Goal: Information Seeking & Learning: Learn about a topic

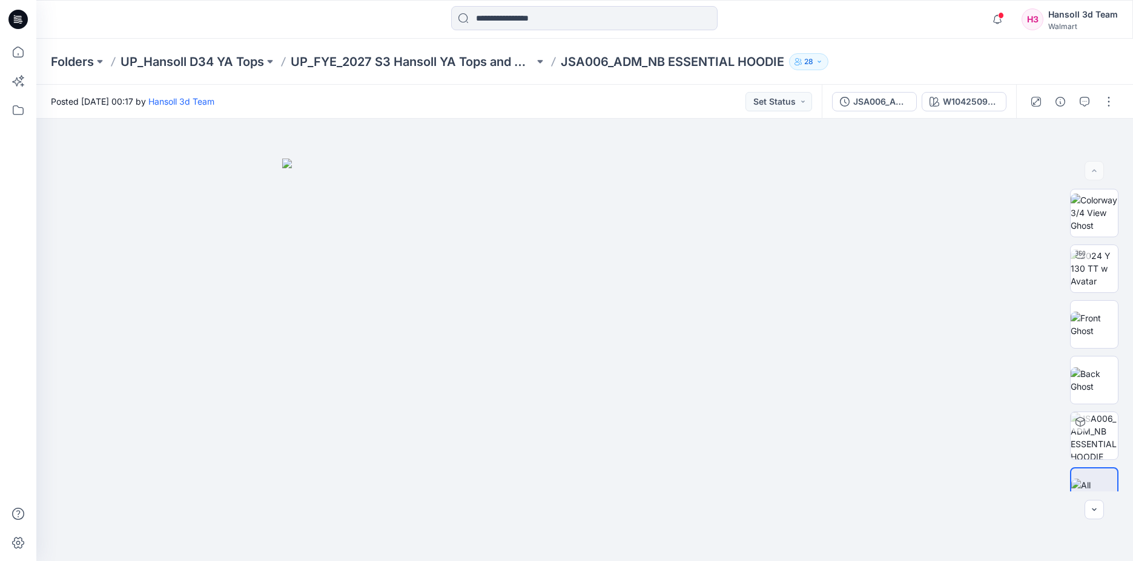
click at [336, 97] on div "Posted [DATE] 00:17 by [PERSON_NAME] 3d Team Set Status" at bounding box center [428, 101] width 785 height 33
click at [906, 105] on div "JSA006_ADM_NB ESSENTIAL HOODIE" at bounding box center [881, 101] width 56 height 13
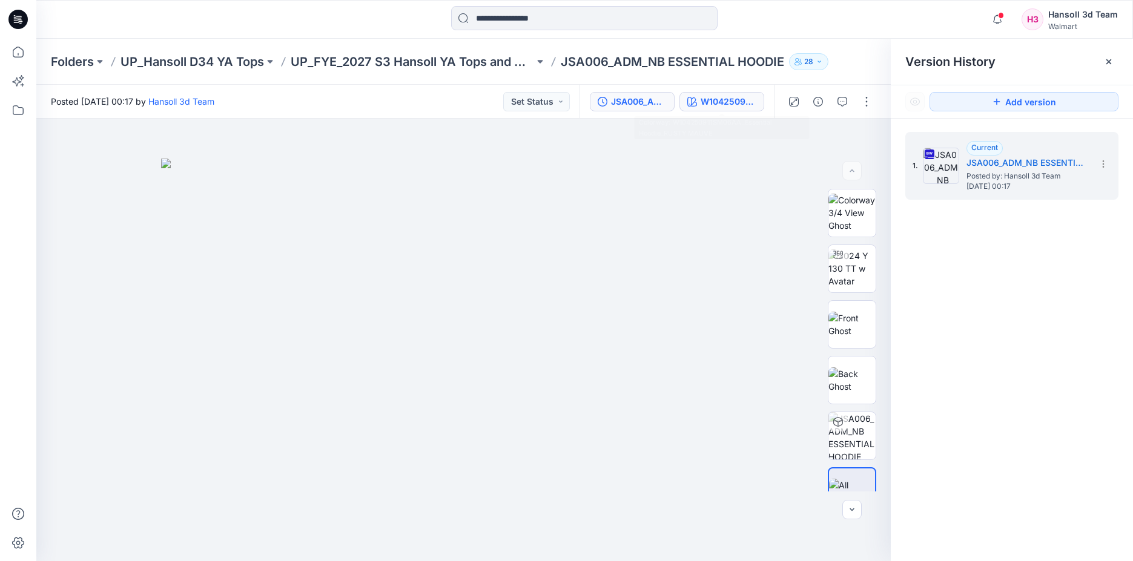
click at [748, 104] on div "W104250911SM06AA_Essential Hoodie_RUSTY MAUVE" at bounding box center [728, 101] width 56 height 13
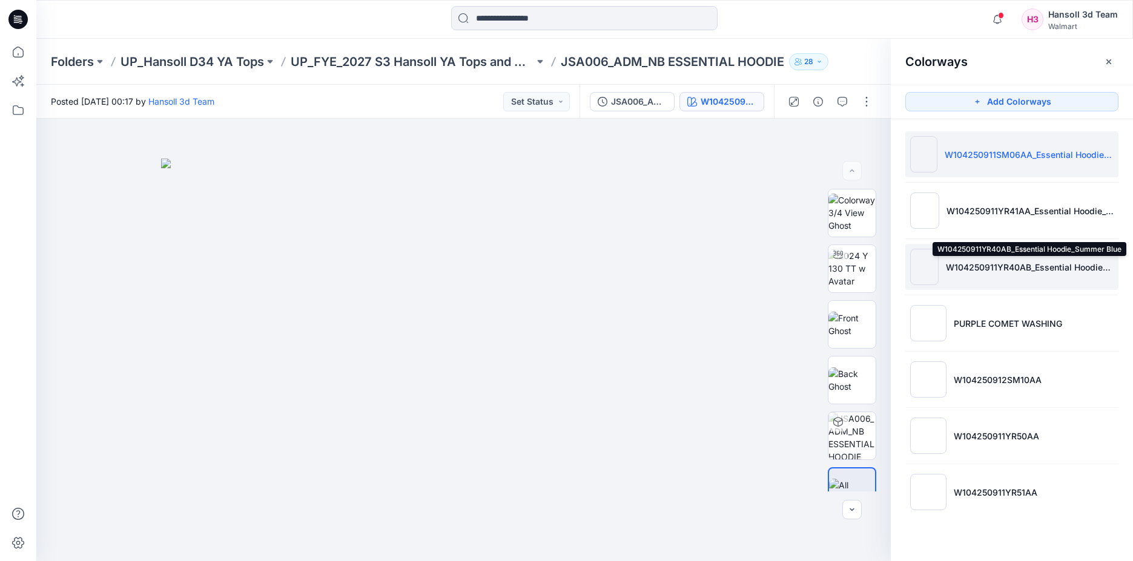
click at [1055, 264] on p "W104250911YR40AB_Essential Hoodie_Summer Blue" at bounding box center [1030, 267] width 168 height 13
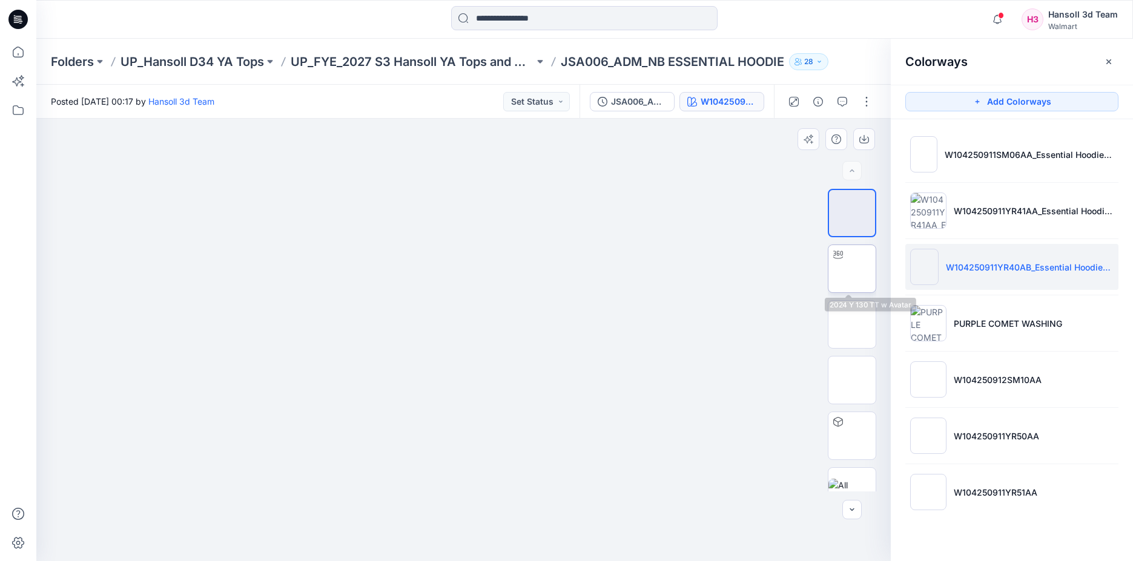
click at [852, 269] on img at bounding box center [852, 269] width 0 height 0
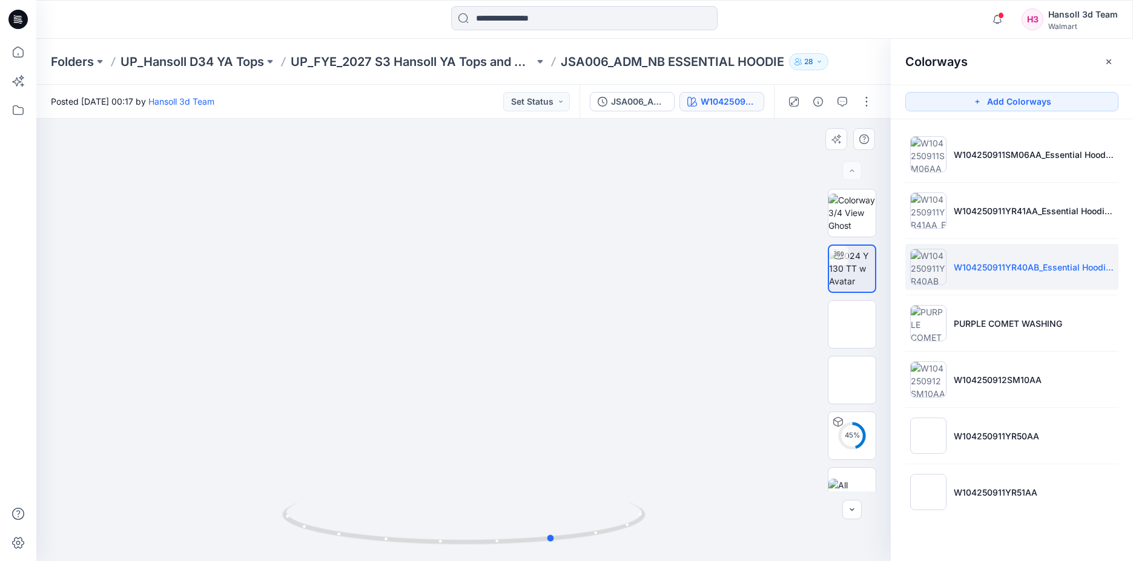
drag, startPoint x: 453, startPoint y: 546, endPoint x: 702, endPoint y: 502, distance: 252.0
click at [576, 510] on icon at bounding box center [465, 524] width 366 height 45
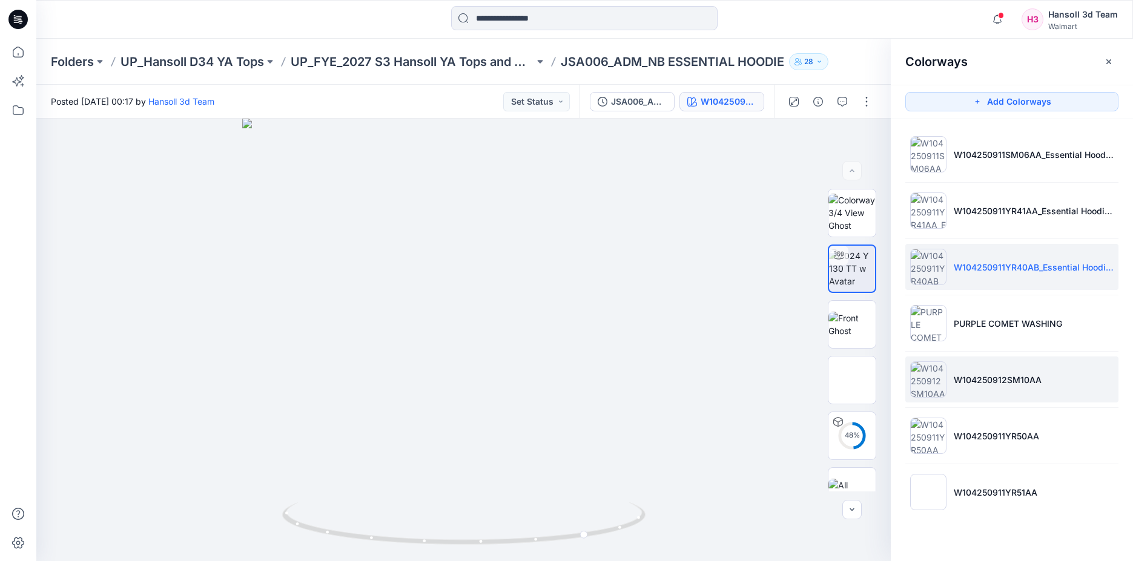
click at [1032, 374] on p "W104250912SM10AA" at bounding box center [998, 380] width 88 height 13
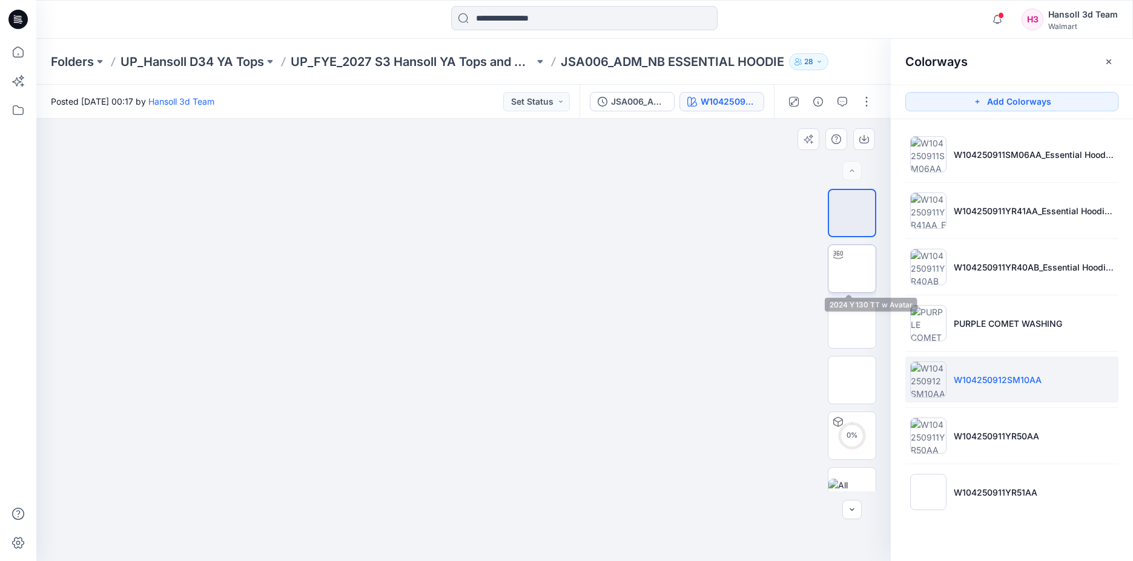
click at [852, 269] on img at bounding box center [852, 269] width 0 height 0
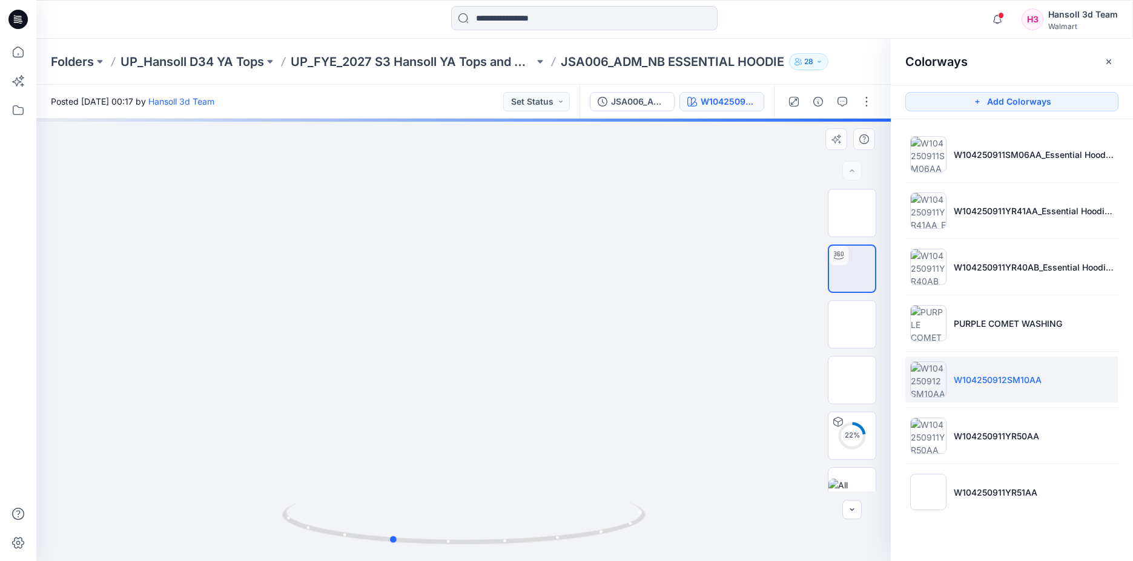
drag, startPoint x: 406, startPoint y: 550, endPoint x: 737, endPoint y: 480, distance: 337.8
click at [713, 530] on div at bounding box center [463, 340] width 854 height 443
click at [1105, 58] on icon "button" at bounding box center [1109, 62] width 10 height 10
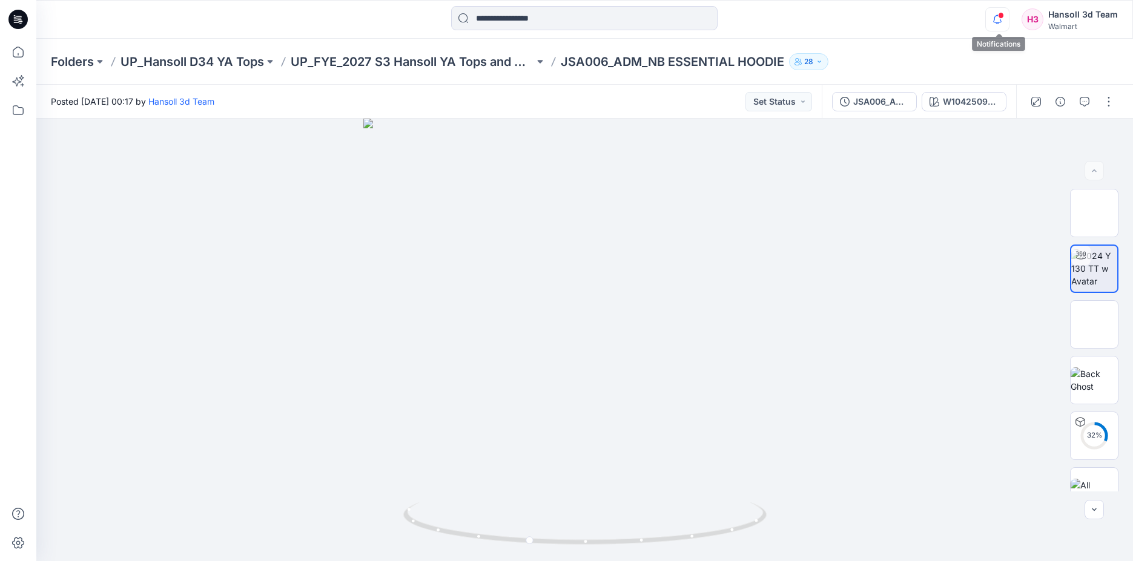
click at [1002, 24] on icon "button" at bounding box center [997, 19] width 23 height 24
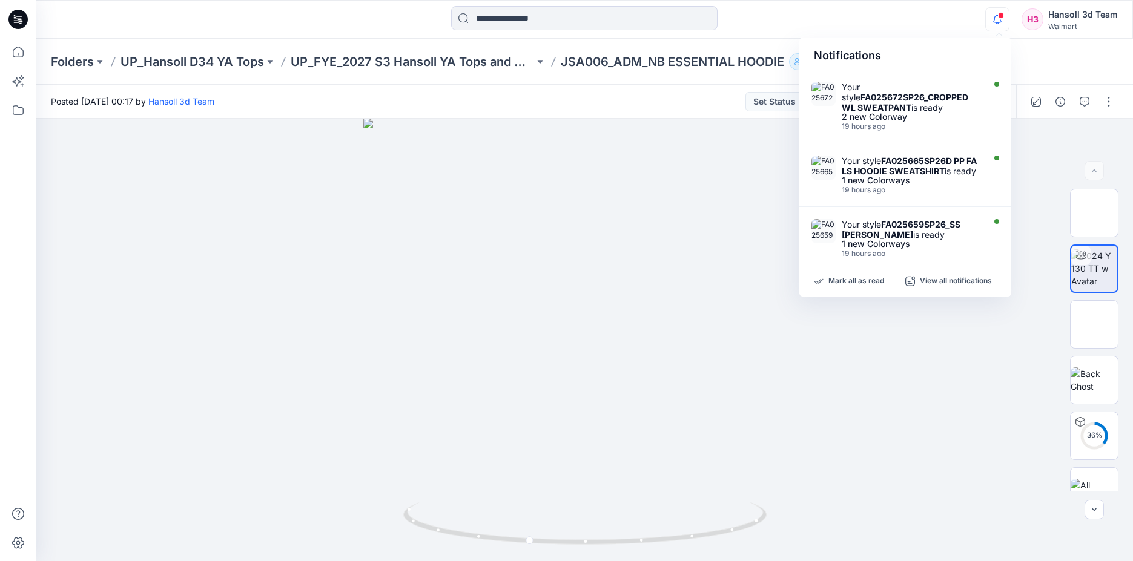
click at [641, 84] on div "Folders UP_Hansoll D34 YA Tops UP_FYE_2027 S3 Hansoll YA Tops and Dresses JSA00…" at bounding box center [584, 62] width 1096 height 46
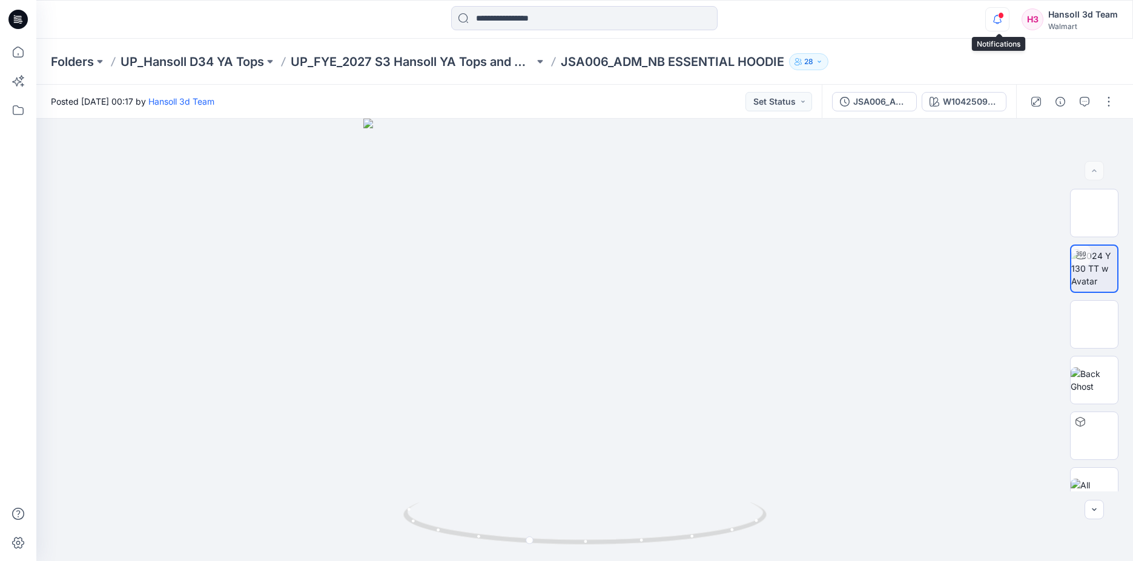
click at [1000, 19] on icon "button" at bounding box center [997, 19] width 23 height 24
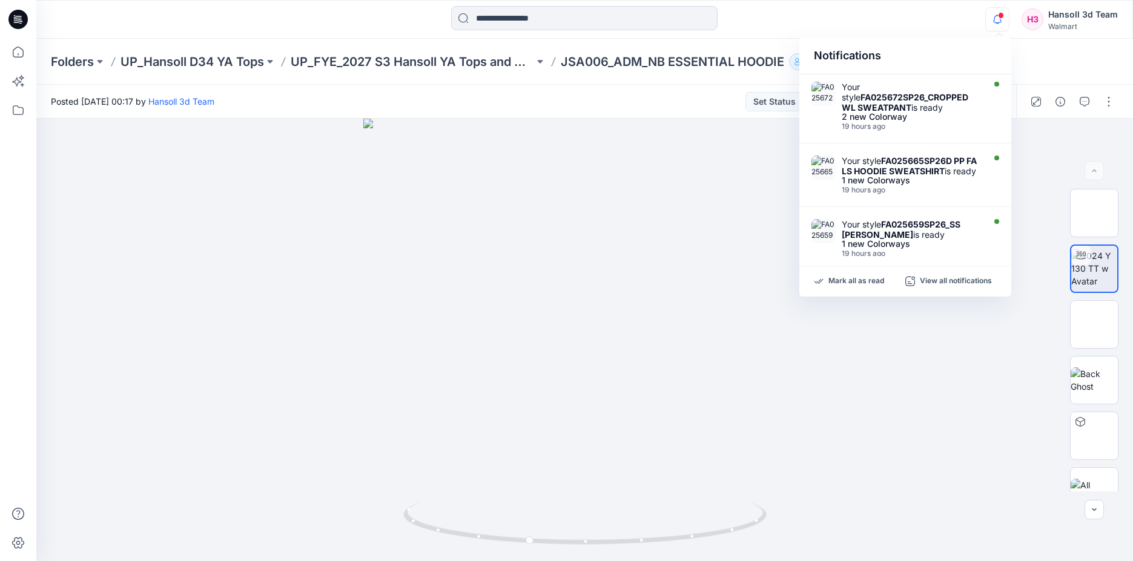
click at [957, 27] on div "Notifications Your style FA025672SP26_CROPPED WL SWEATPANT is ready 2 new Color…" at bounding box center [584, 19] width 1096 height 27
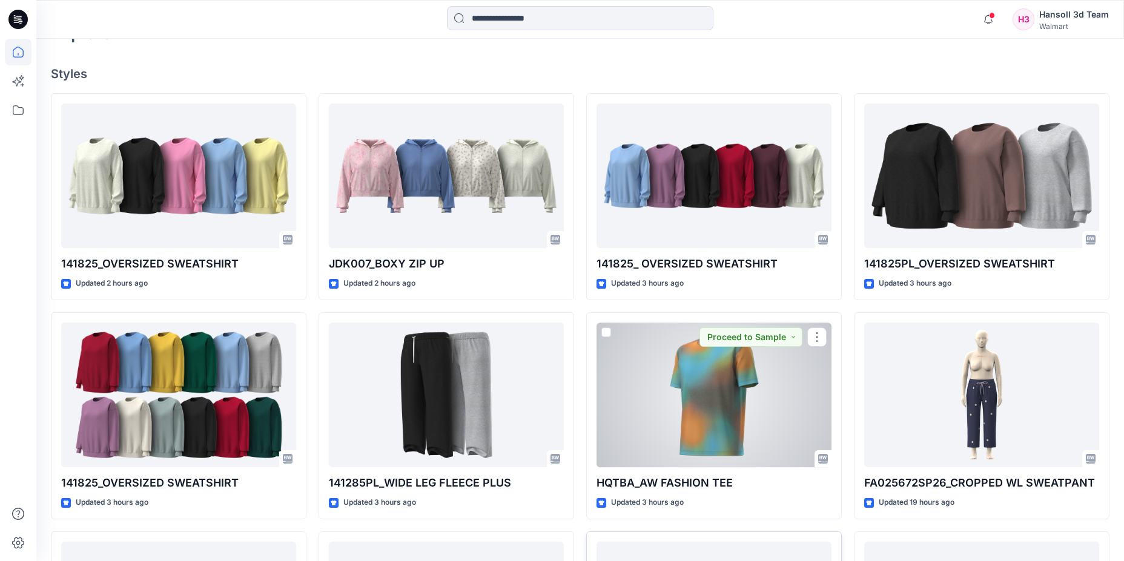
scroll to position [124, 0]
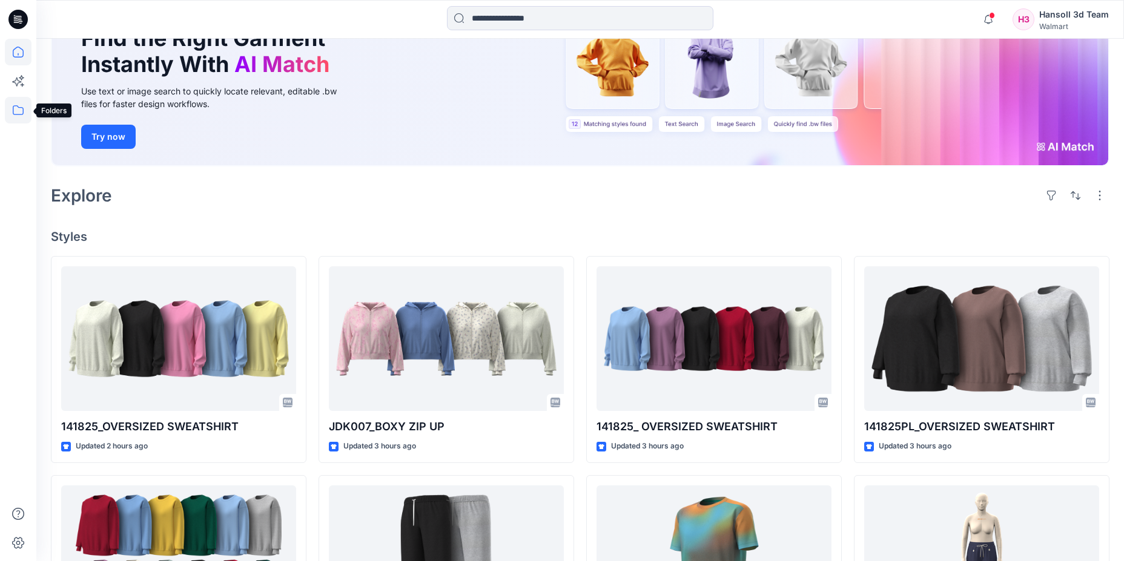
click at [12, 112] on icon at bounding box center [18, 110] width 27 height 27
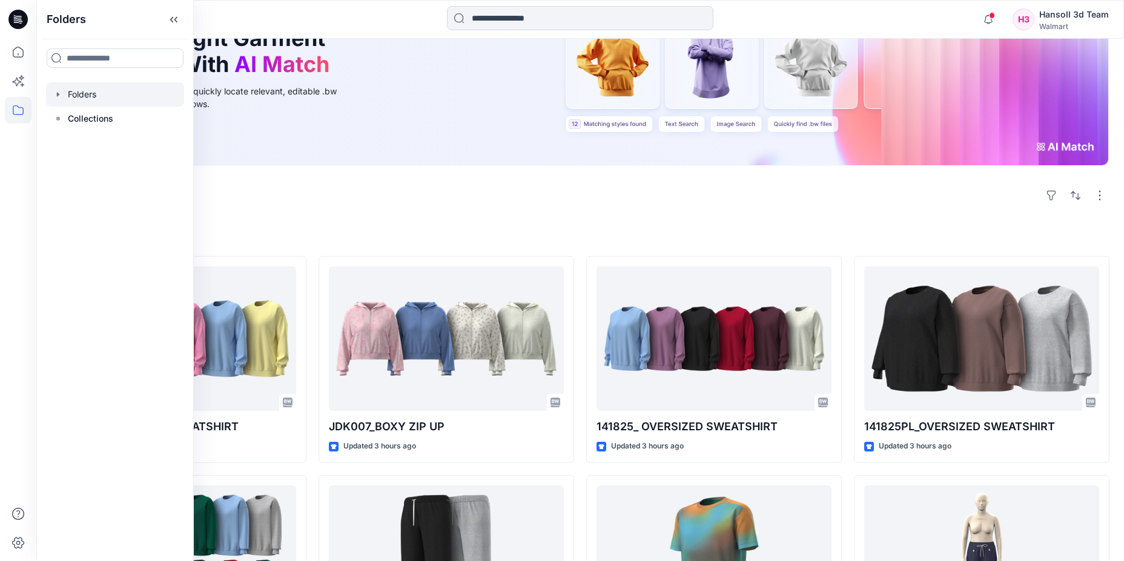
click at [56, 92] on icon "button" at bounding box center [58, 95] width 10 height 10
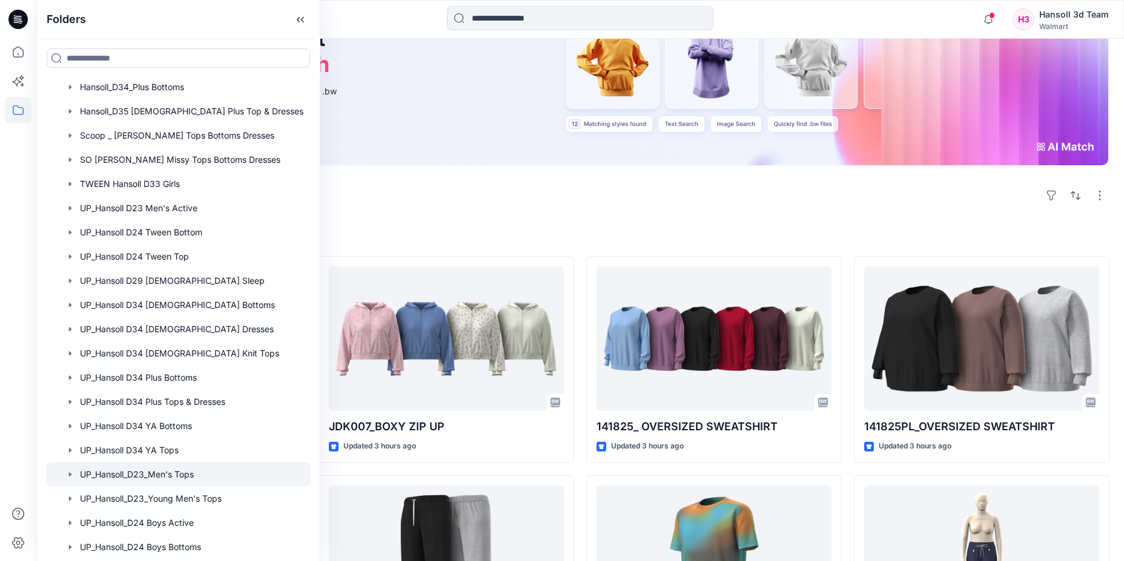
scroll to position [545, 0]
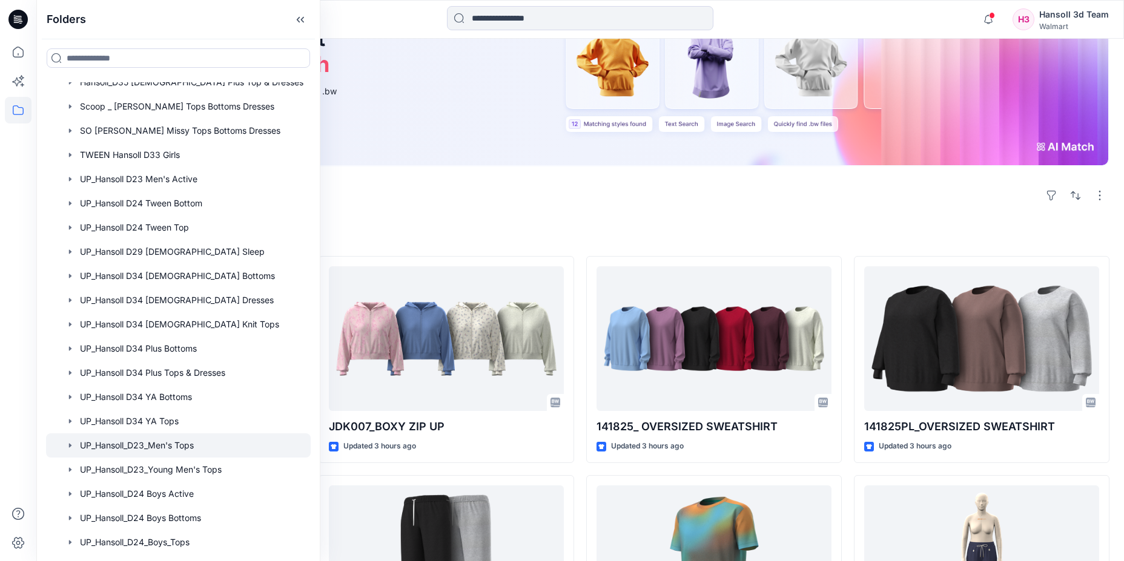
click at [177, 434] on div at bounding box center [178, 445] width 265 height 24
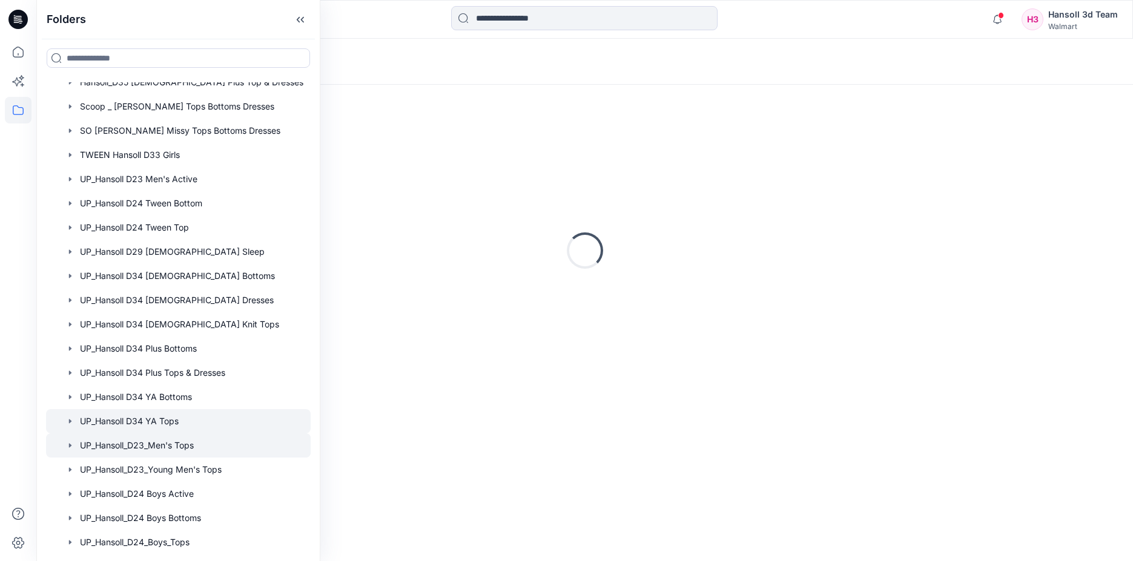
click at [191, 415] on div at bounding box center [178, 421] width 265 height 24
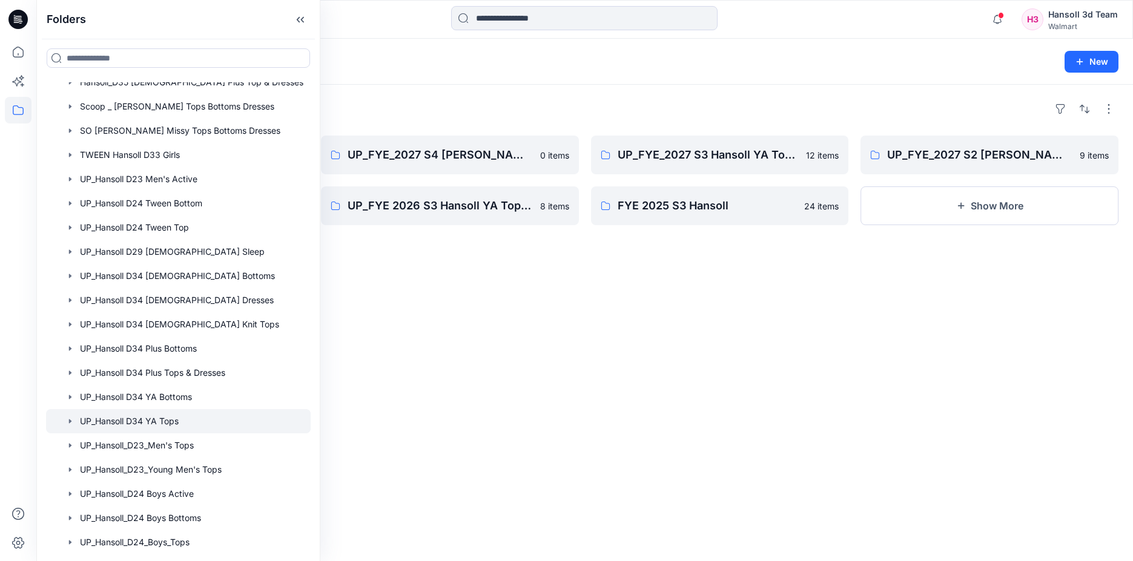
click at [446, 66] on div "Folders UP_Hansoll D34 YA Tops 28" at bounding box center [537, 61] width 973 height 17
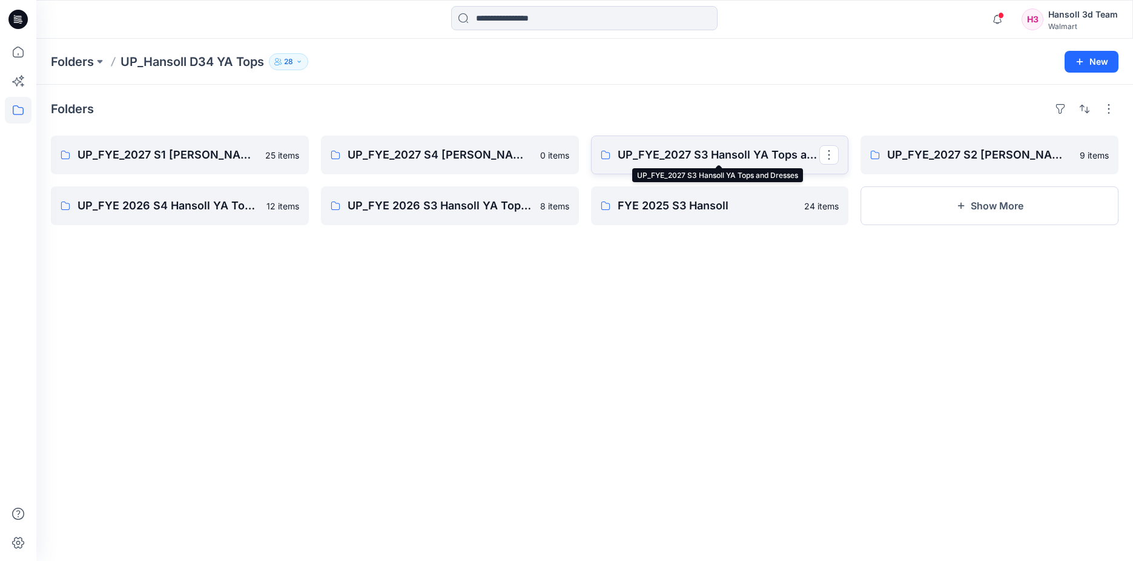
click at [656, 156] on p "UP_FYE_2027 S3 Hansoll YA Tops and Dresses" at bounding box center [719, 155] width 202 height 17
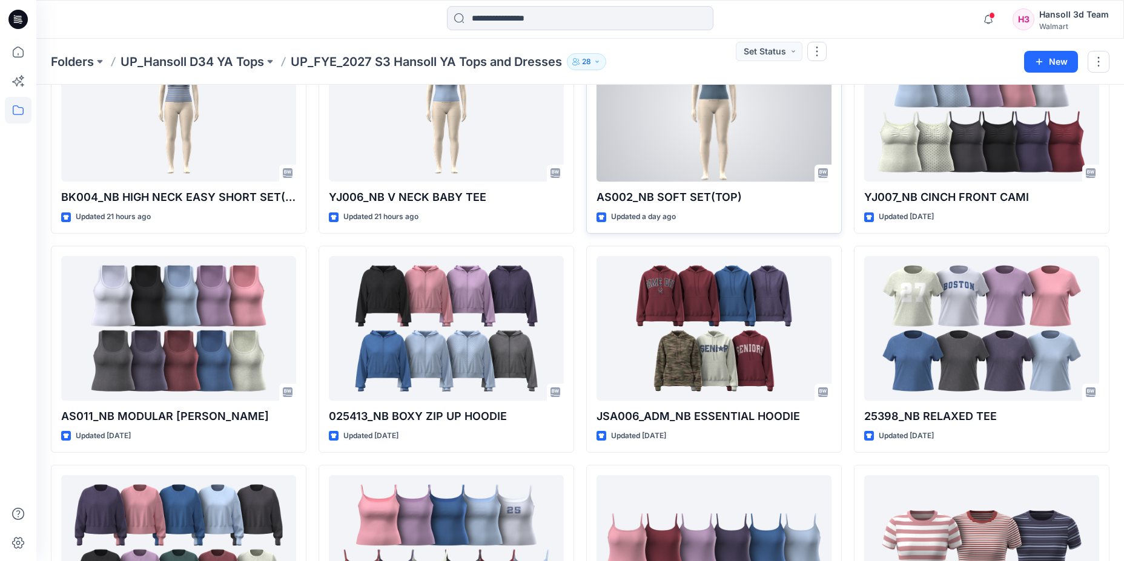
scroll to position [234, 0]
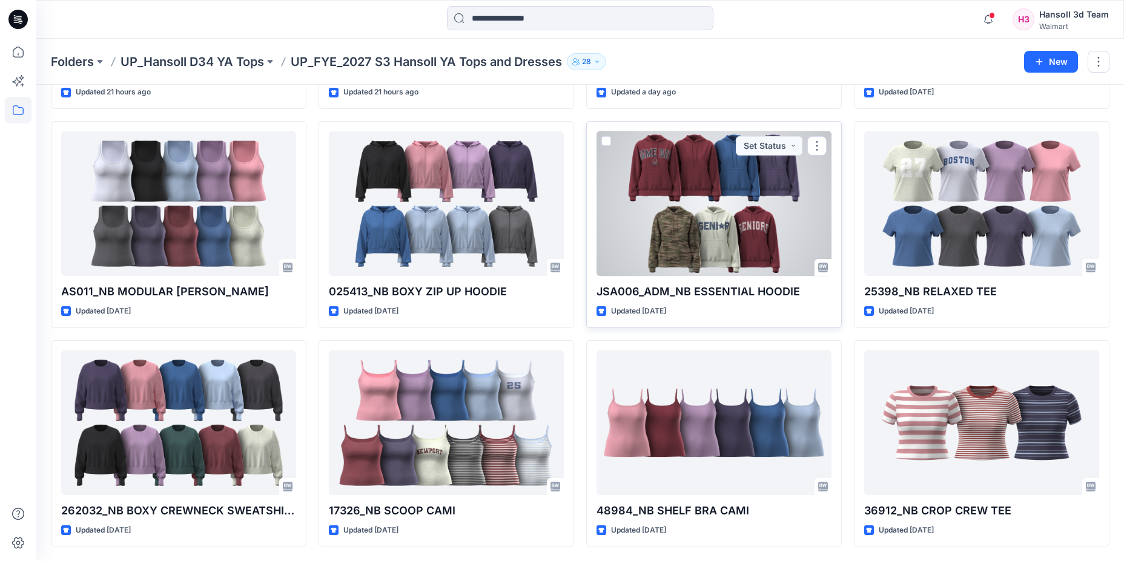
click at [714, 243] on div at bounding box center [713, 203] width 235 height 145
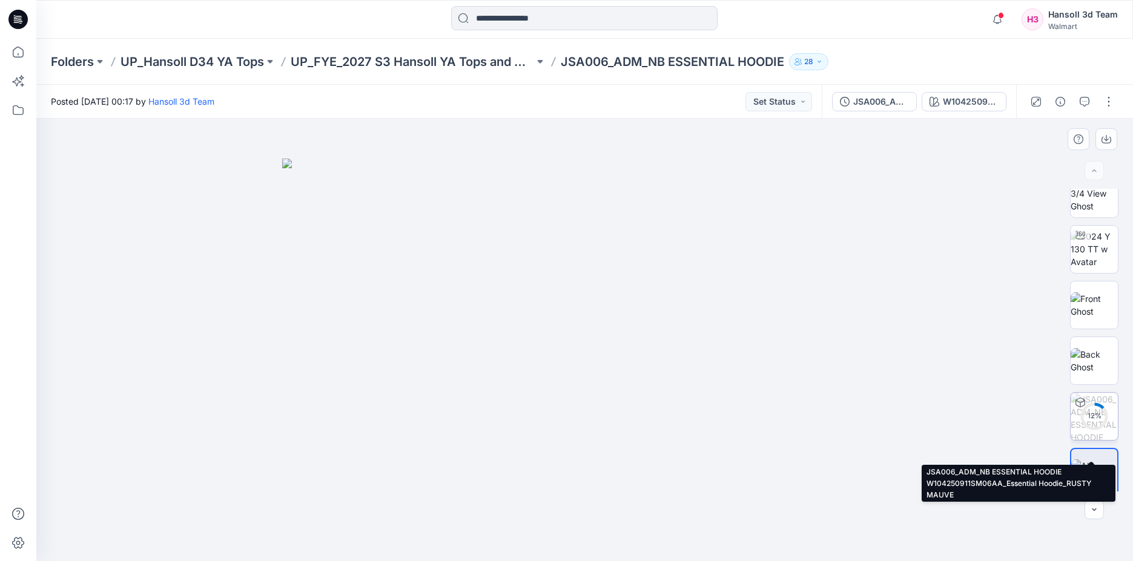
scroll to position [24, 0]
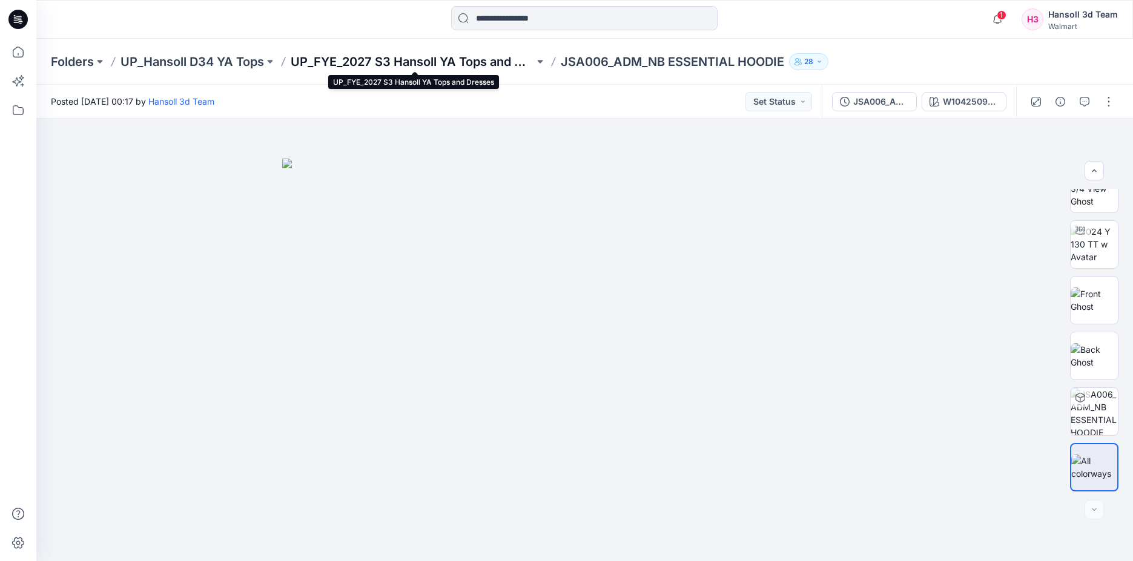
click at [472, 68] on p "UP_FYE_2027 S3 Hansoll YA Tops and Dresses" at bounding box center [412, 61] width 243 height 17
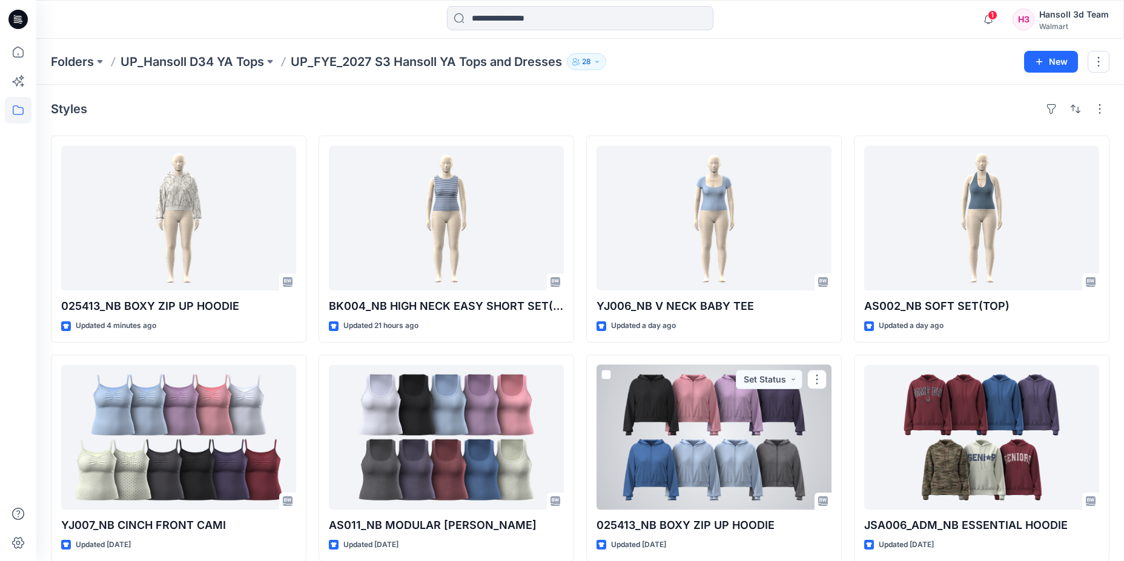
click at [772, 472] on div at bounding box center [713, 437] width 235 height 145
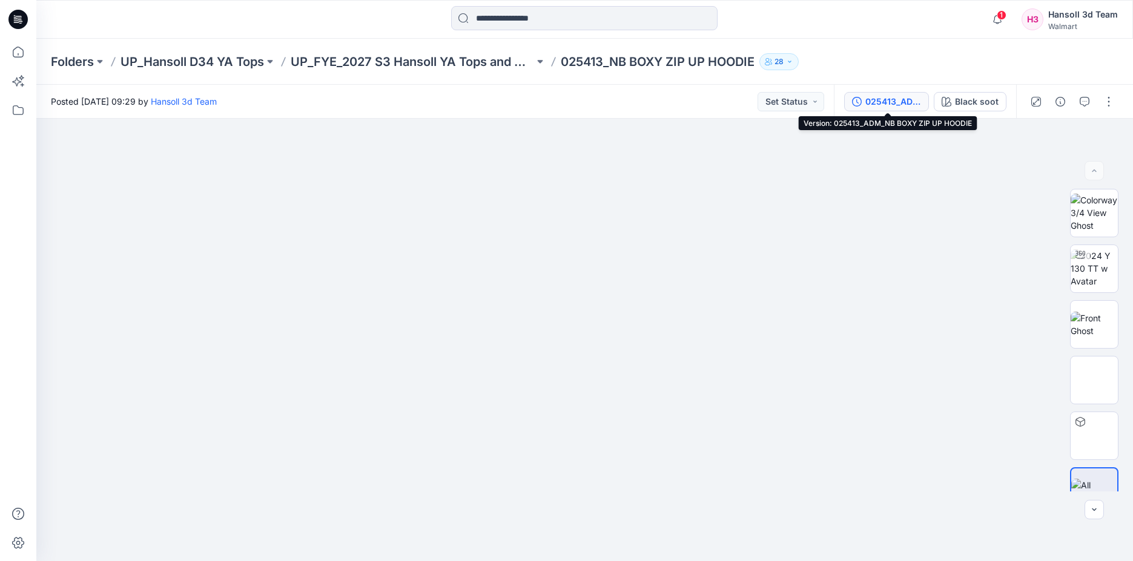
click at [910, 100] on div "025413_ADM_NB BOXY ZIP UP HOODIE" at bounding box center [893, 101] width 56 height 13
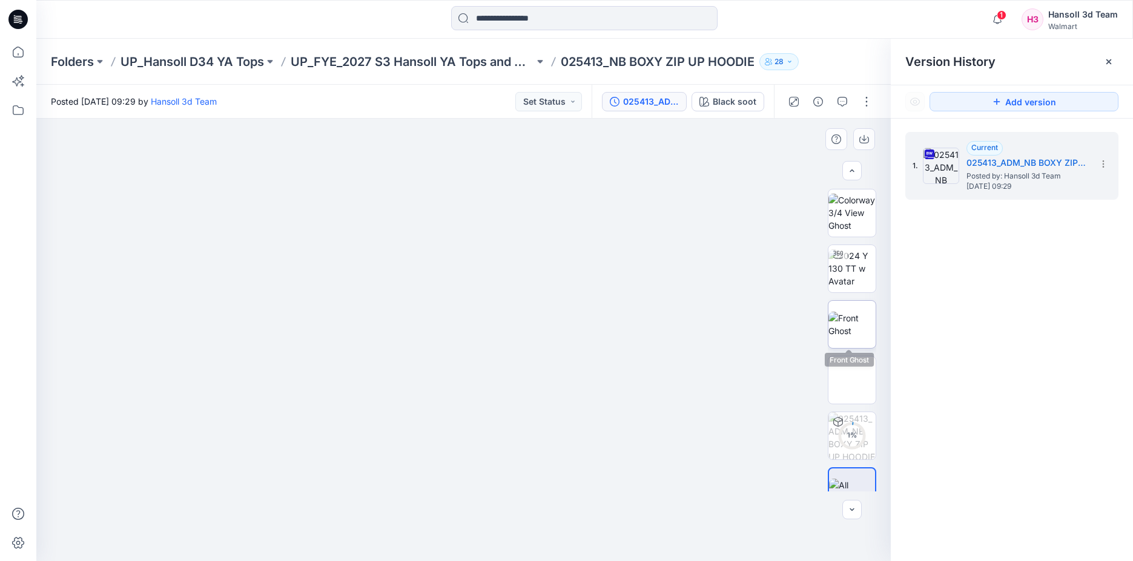
scroll to position [24, 0]
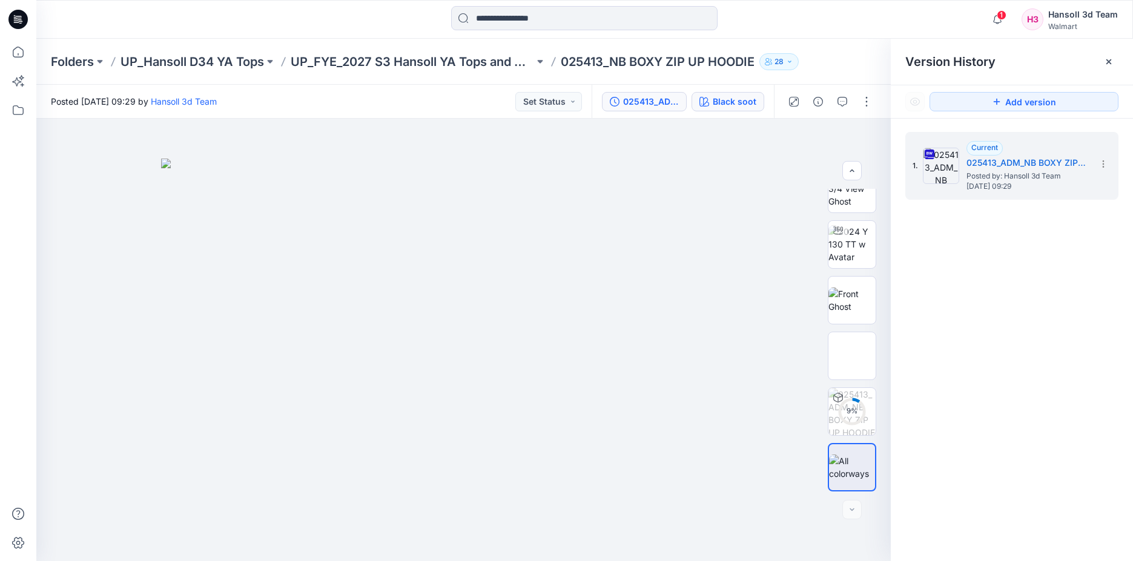
click at [754, 106] on div "Black soot" at bounding box center [735, 101] width 44 height 13
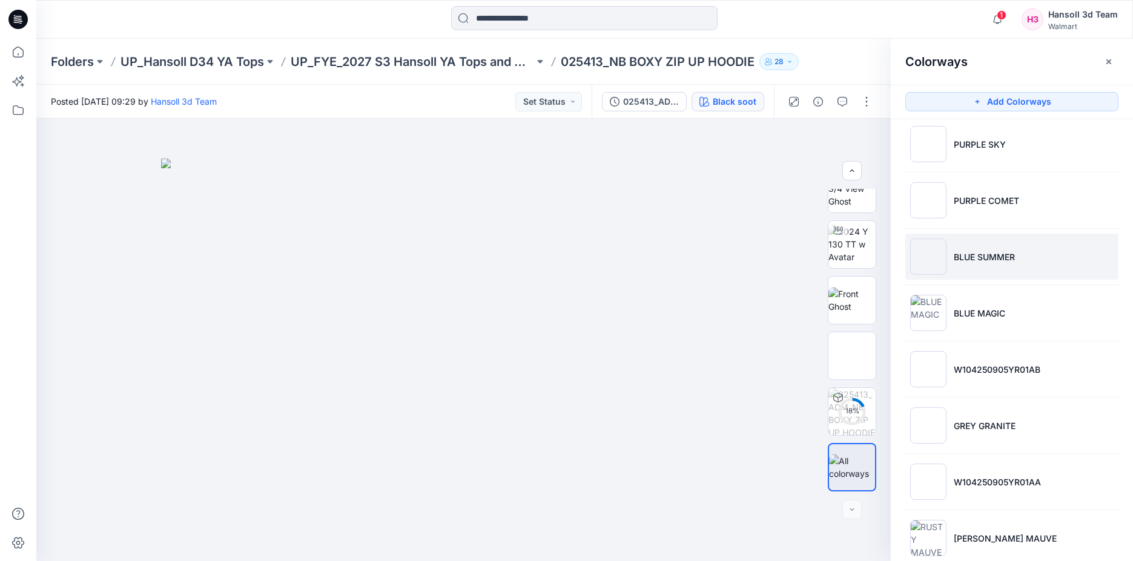
scroll to position [145, 0]
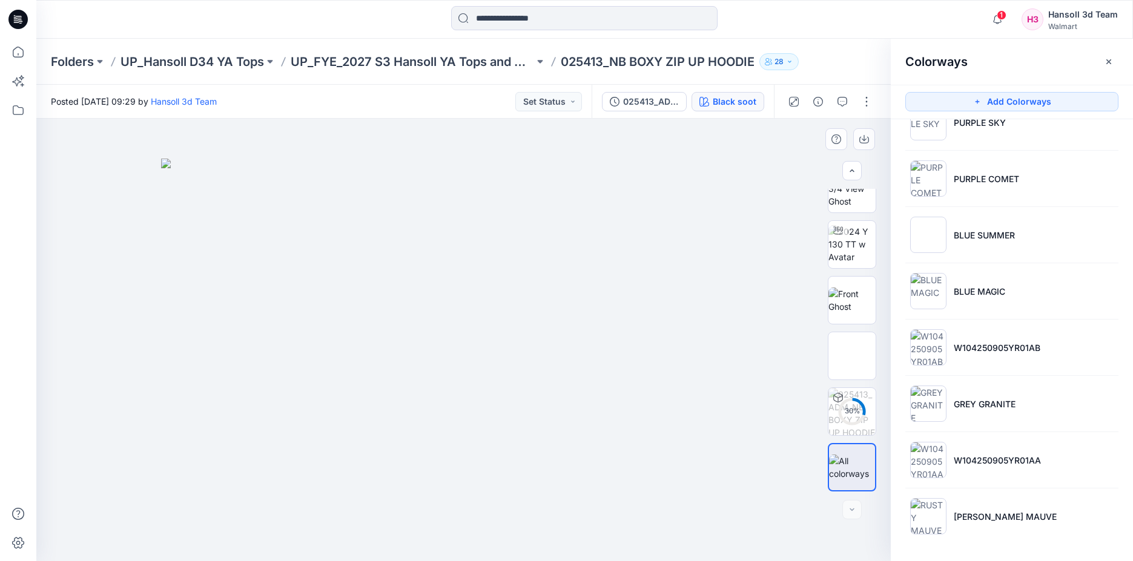
click at [467, 145] on div at bounding box center [463, 340] width 854 height 443
click at [404, 60] on p "UP_FYE_2027 S3 Hansoll YA Tops and Dresses" at bounding box center [412, 61] width 243 height 17
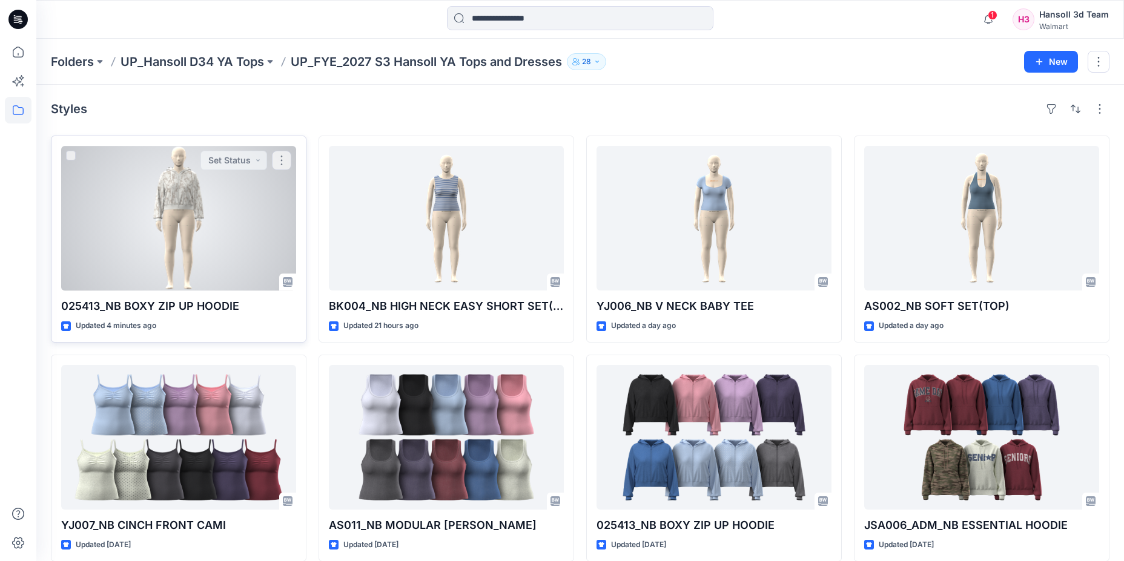
click at [181, 250] on div at bounding box center [178, 218] width 235 height 145
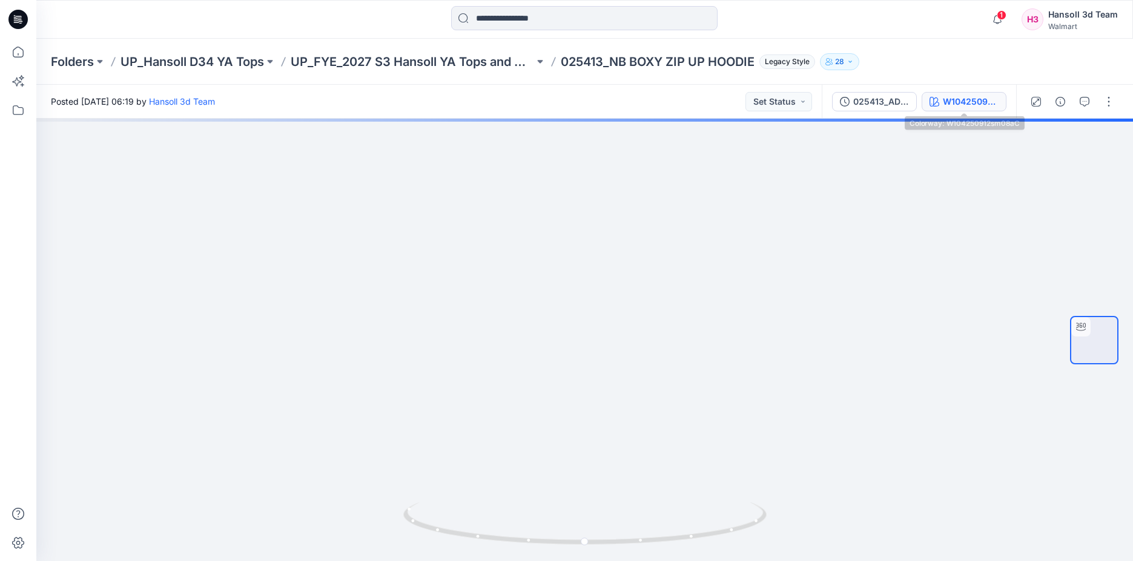
click at [957, 106] on div "W104250912sm08aC" at bounding box center [971, 101] width 56 height 13
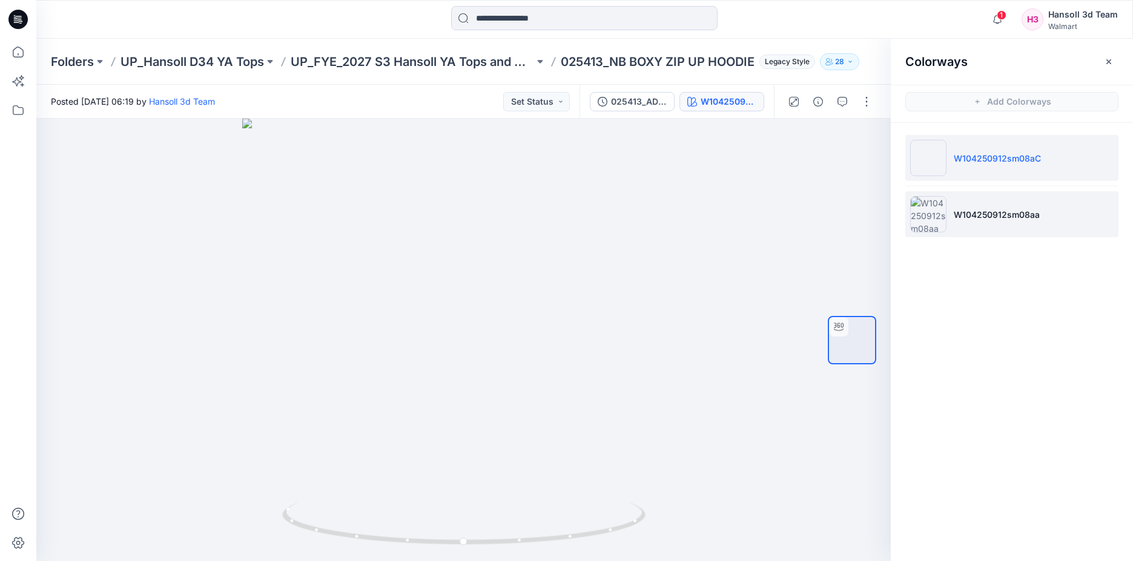
click at [969, 209] on p "W104250912sm08aa" at bounding box center [997, 214] width 86 height 13
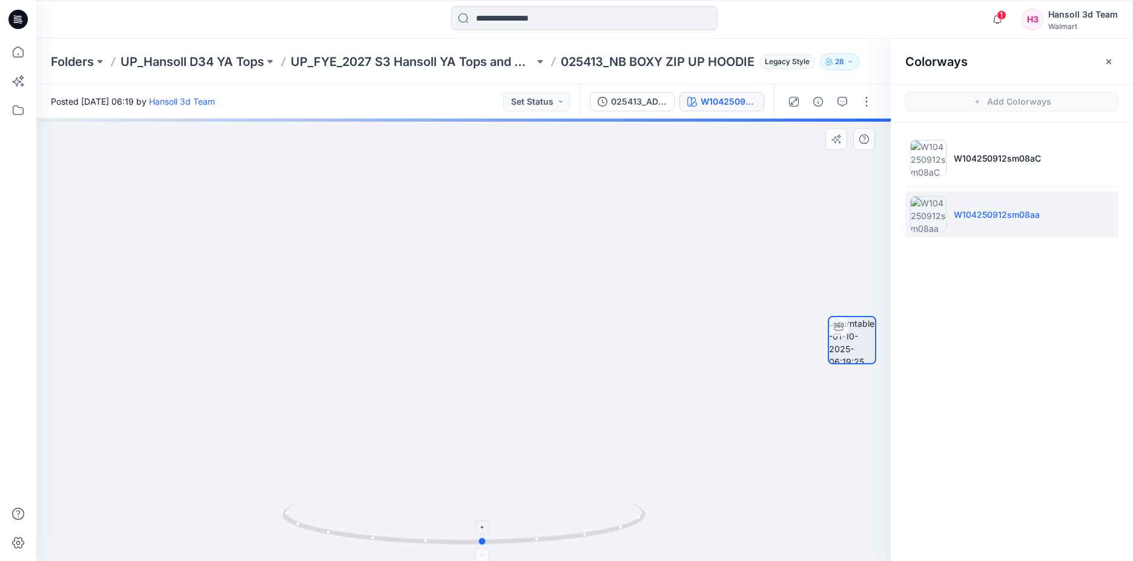
drag, startPoint x: 417, startPoint y: 539, endPoint x: 423, endPoint y: 544, distance: 7.4
click at [423, 544] on icon at bounding box center [465, 524] width 366 height 45
click at [1001, 163] on p "W104250912sm08aC" at bounding box center [997, 158] width 87 height 13
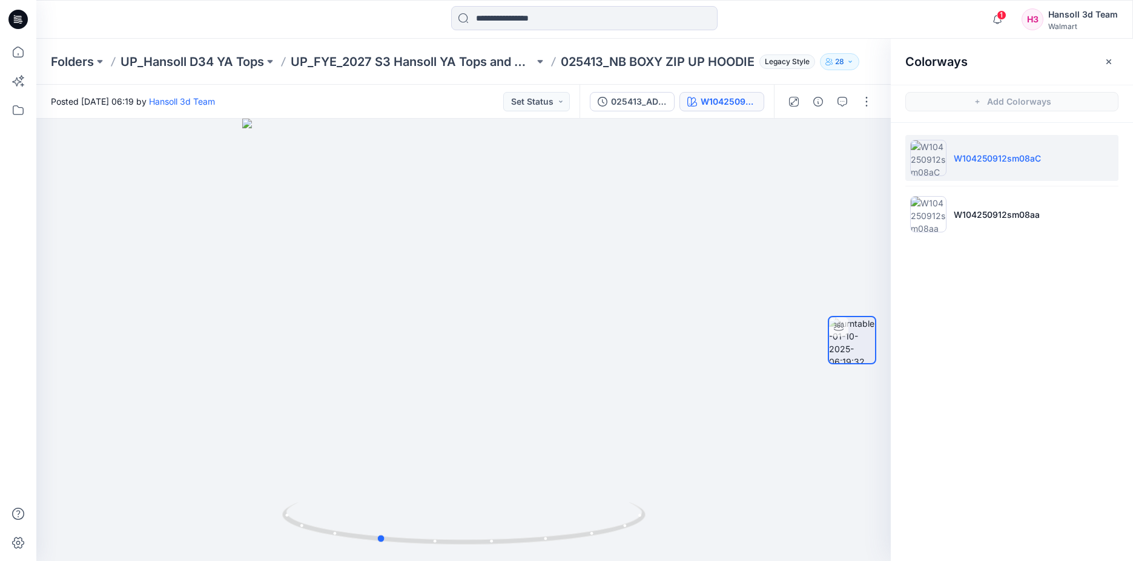
drag, startPoint x: 481, startPoint y: 542, endPoint x: 394, endPoint y: 575, distance: 92.5
click at [394, 561] on html "1 Notifications Your style FA025672SP26_CROPPED WL SWEATPANT is ready 2 new Col…" at bounding box center [566, 280] width 1133 height 561
